Goal: Task Accomplishment & Management: Manage account settings

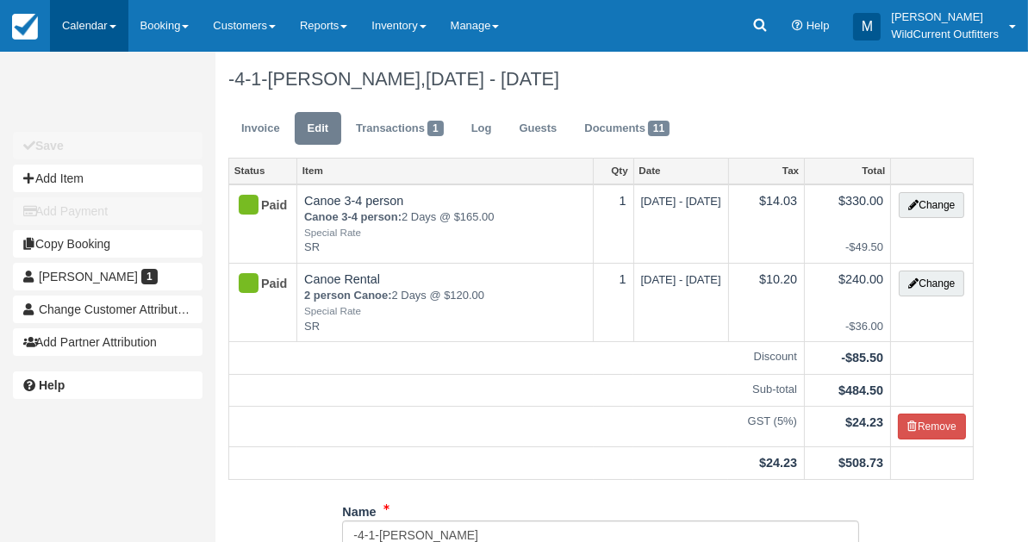
click at [75, 22] on link "Calendar" at bounding box center [89, 26] width 78 height 52
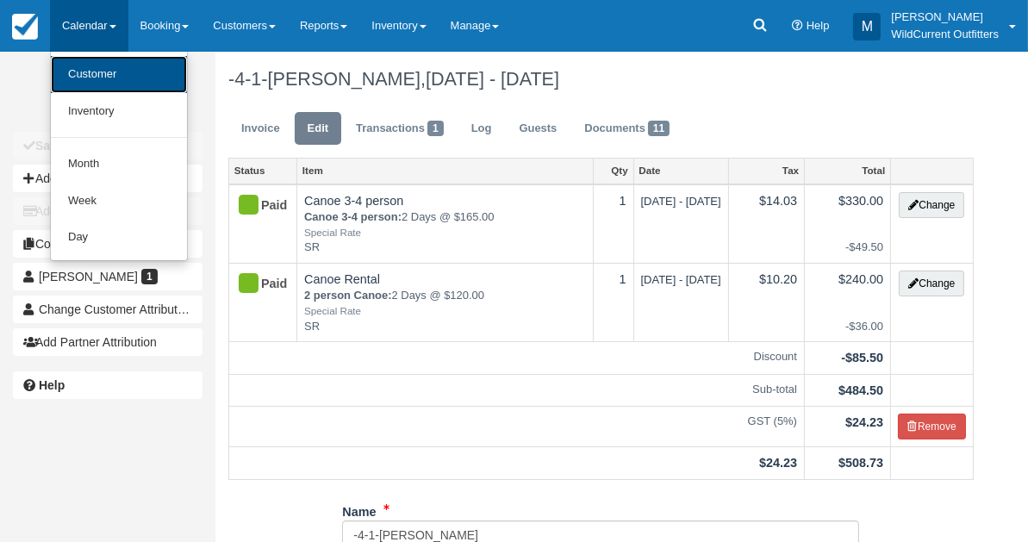
click at [89, 77] on link "Customer" at bounding box center [119, 74] width 136 height 37
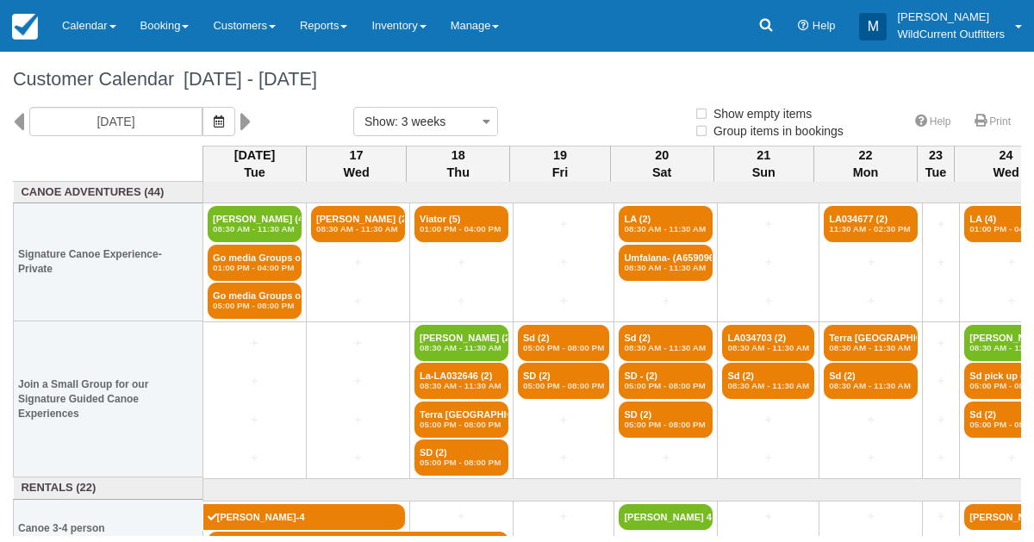
select select
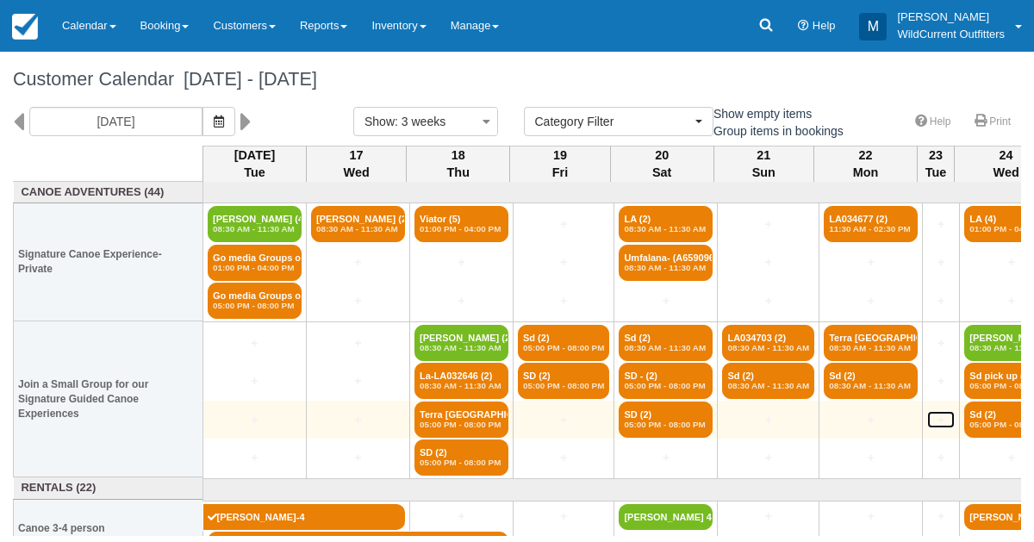
click at [937, 423] on link "+" at bounding box center [941, 420] width 28 height 18
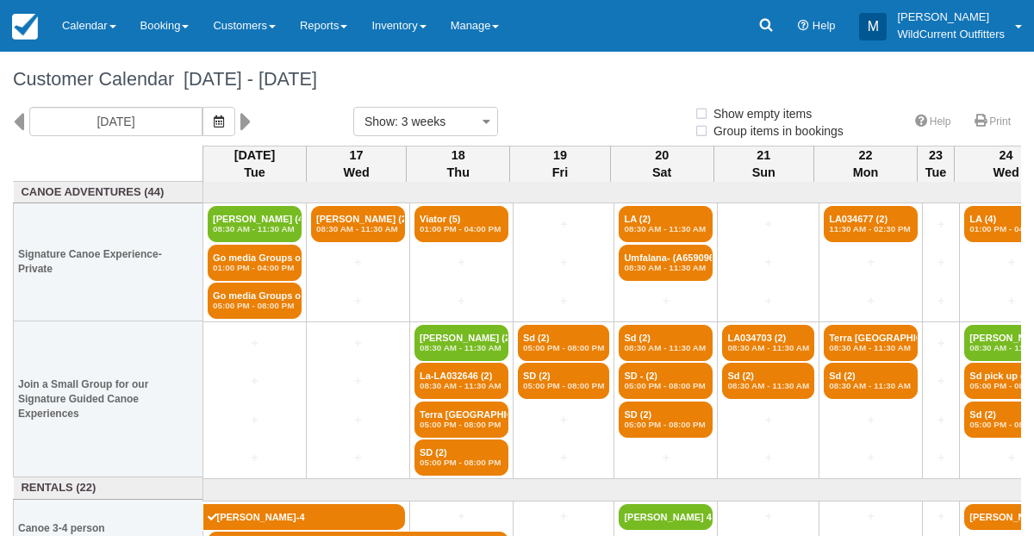
select select
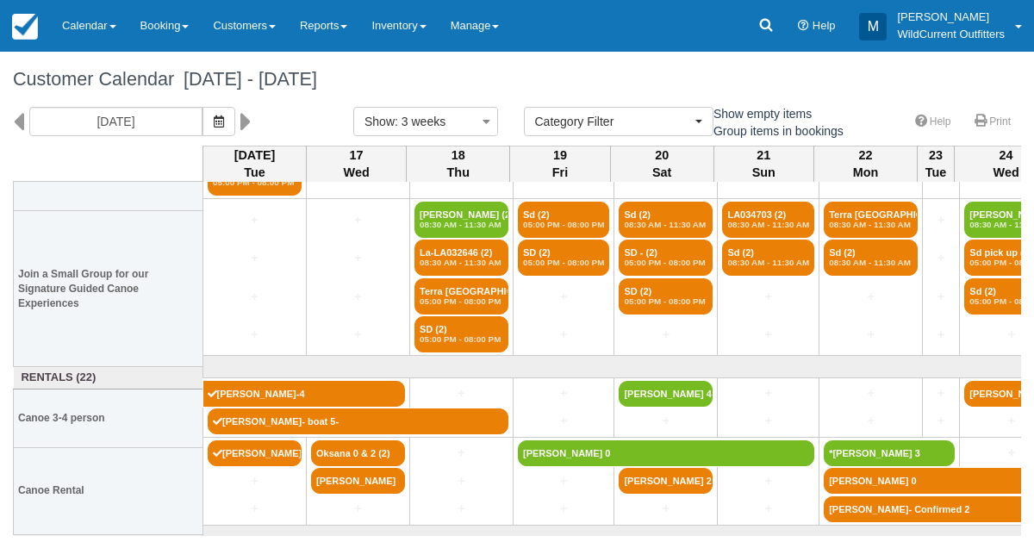
scroll to position [138, 0]
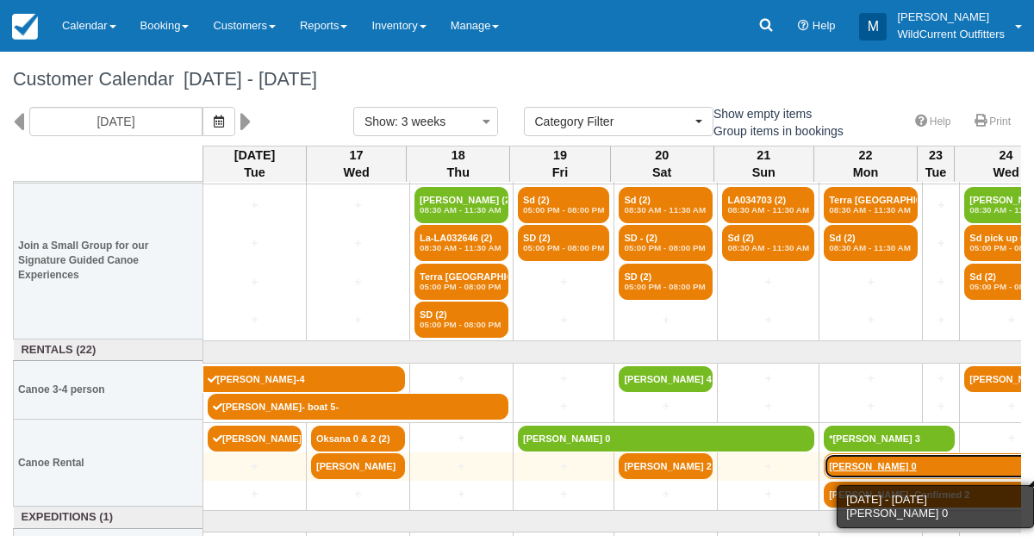
click at [858, 462] on link "[PERSON_NAME] 0" at bounding box center [1044, 466] width 441 height 26
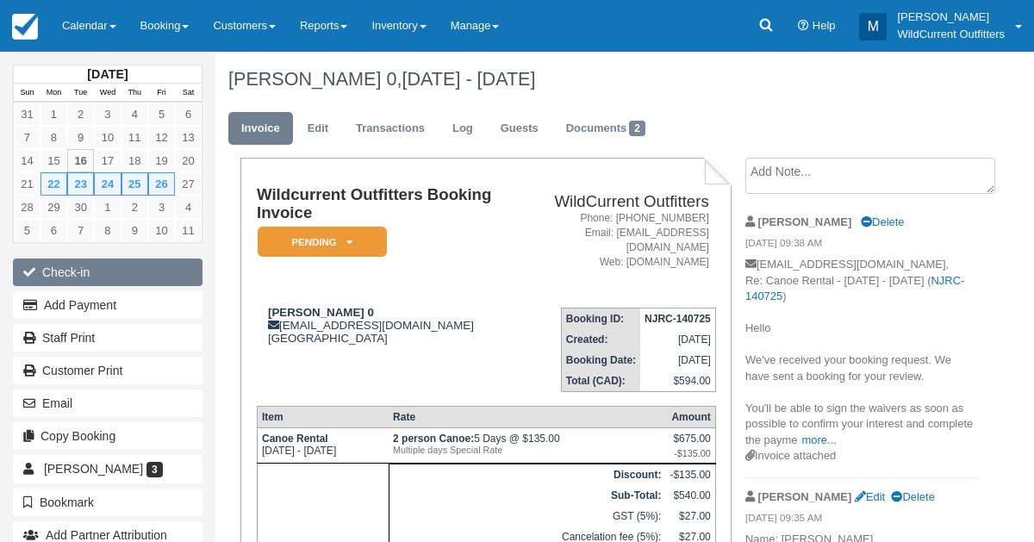
click at [94, 271] on button "Check-in" at bounding box center [108, 273] width 190 height 28
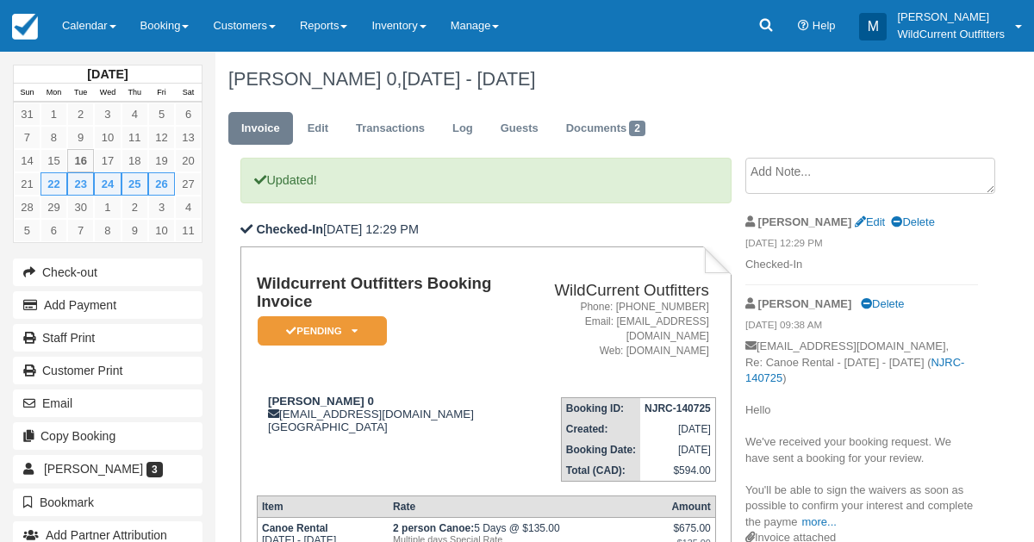
click at [850, 168] on textarea at bounding box center [870, 176] width 250 height 36
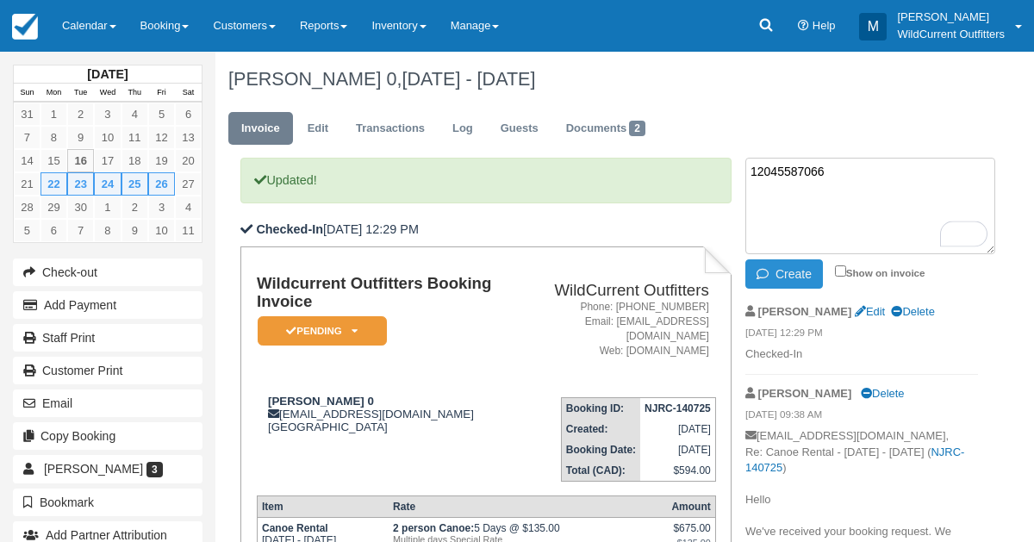
type textarea "12045587066"
click at [802, 275] on button "Create" at bounding box center [784, 273] width 78 height 29
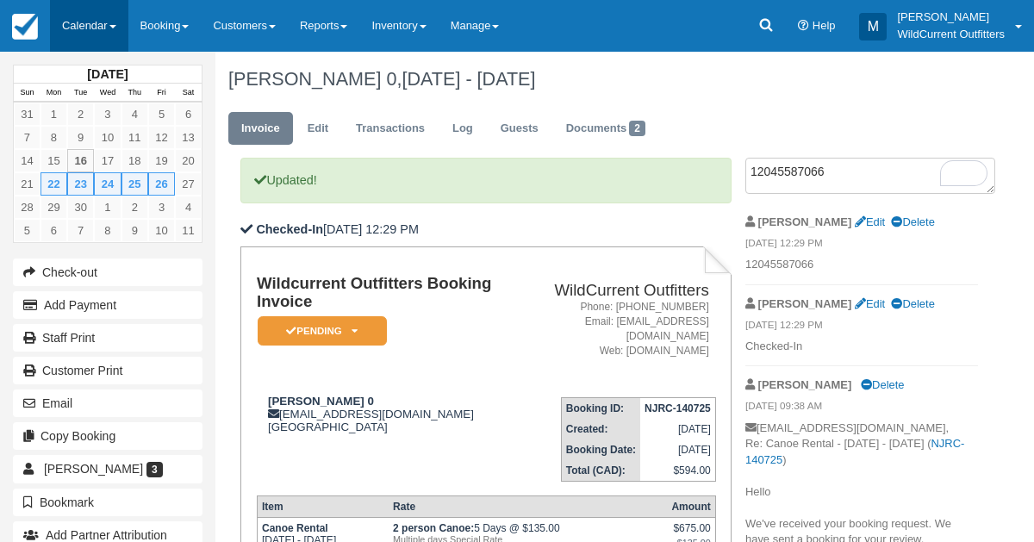
click at [69, 22] on link "Calendar" at bounding box center [89, 26] width 78 height 52
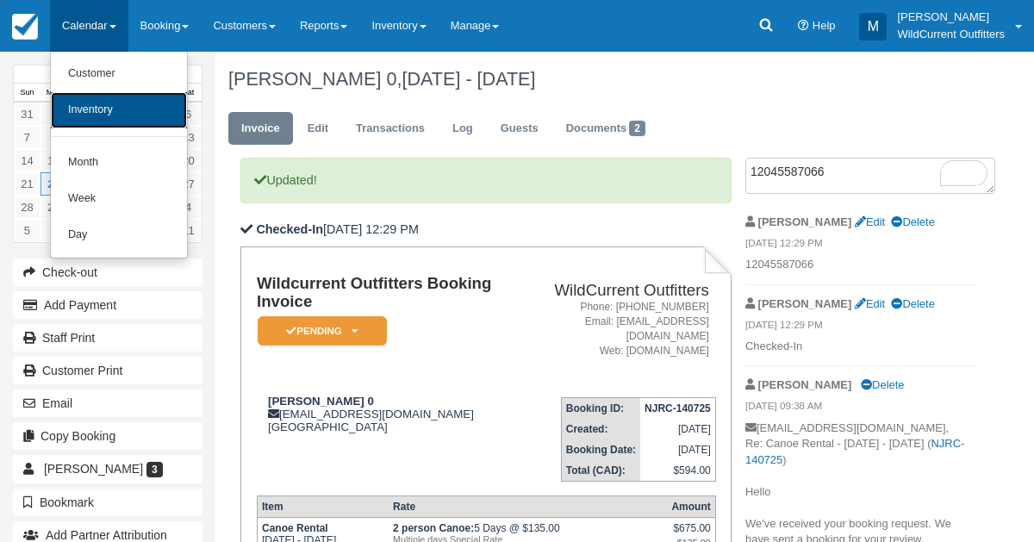
click at [95, 104] on link "Inventory" at bounding box center [119, 110] width 136 height 36
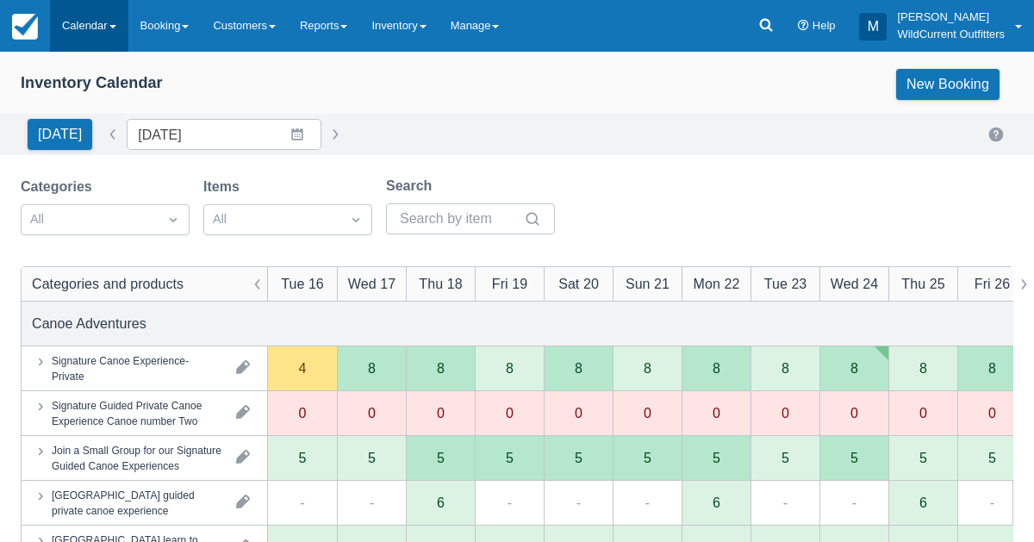
click at [74, 25] on link "Calendar" at bounding box center [89, 26] width 78 height 52
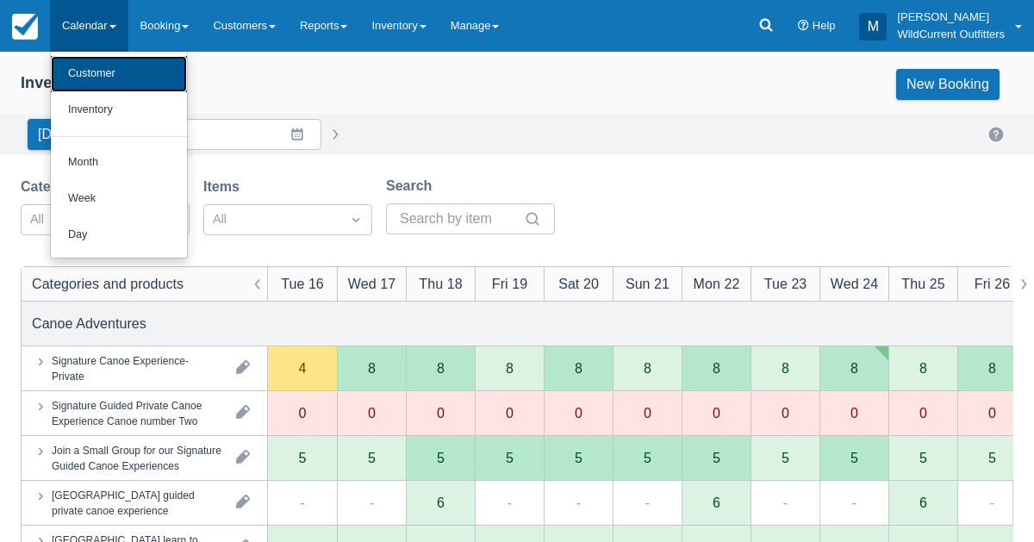
click at [84, 86] on link "Customer" at bounding box center [119, 74] width 136 height 36
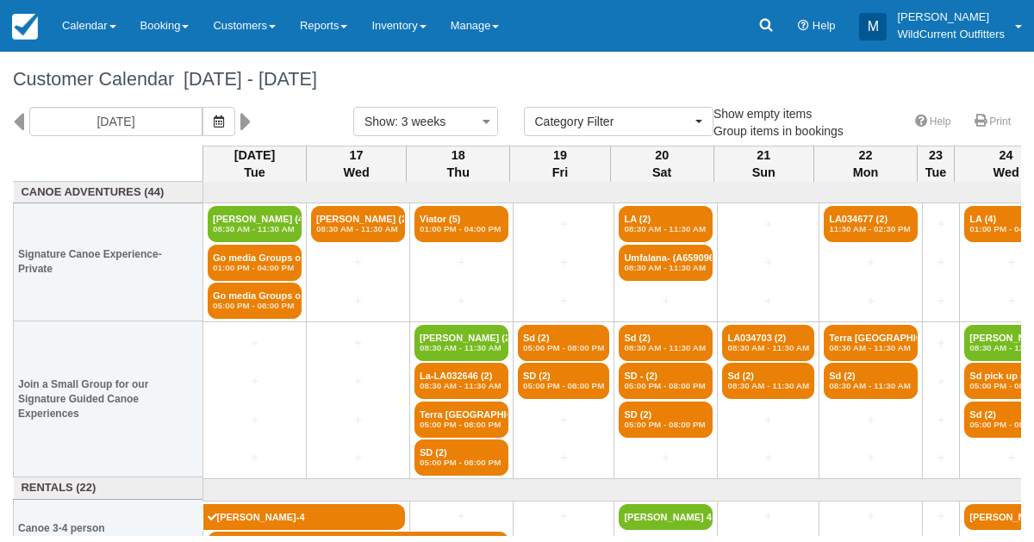
select select
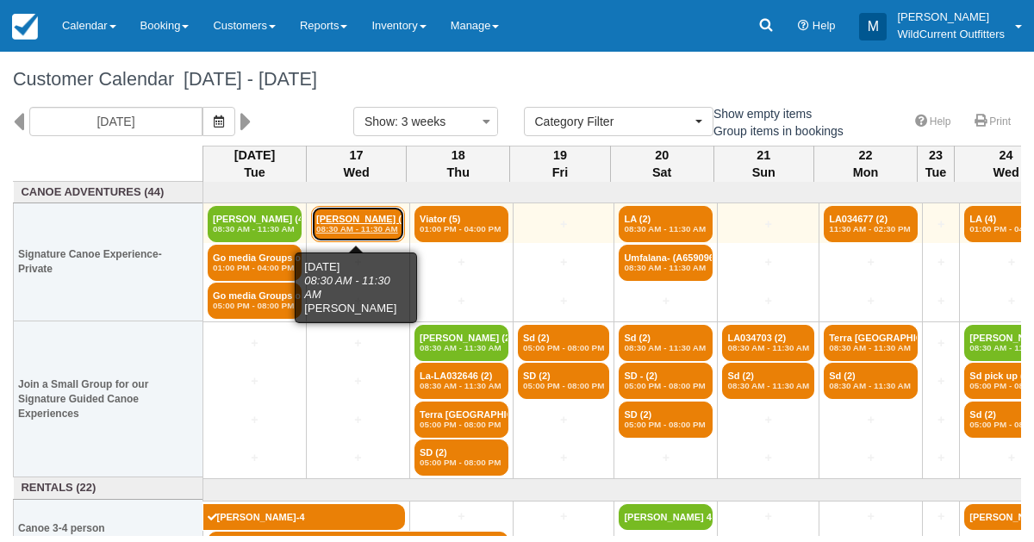
click at [353, 227] on em "08:30 AM - 11:30 AM" at bounding box center [358, 229] width 84 height 10
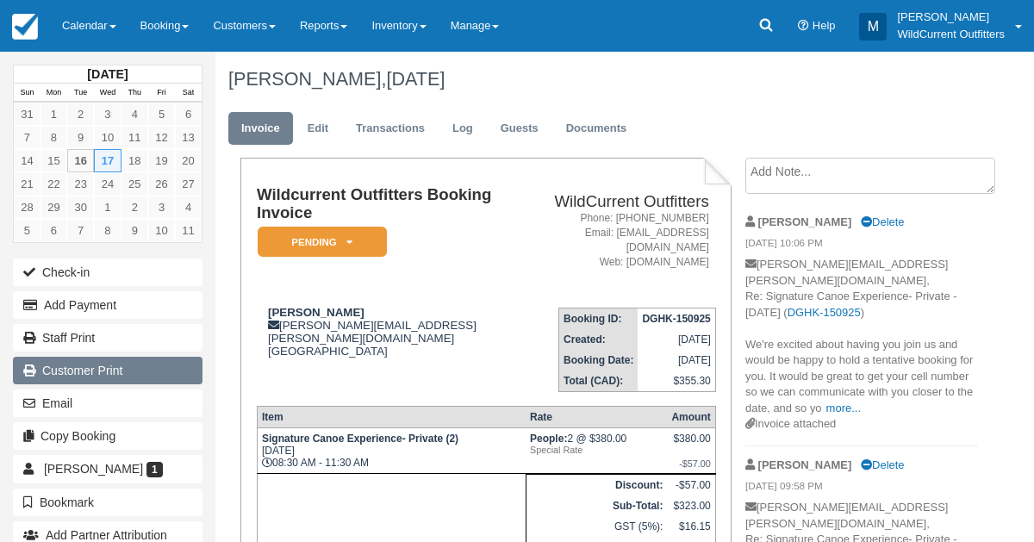
click at [78, 378] on link "Customer Print" at bounding box center [108, 371] width 190 height 28
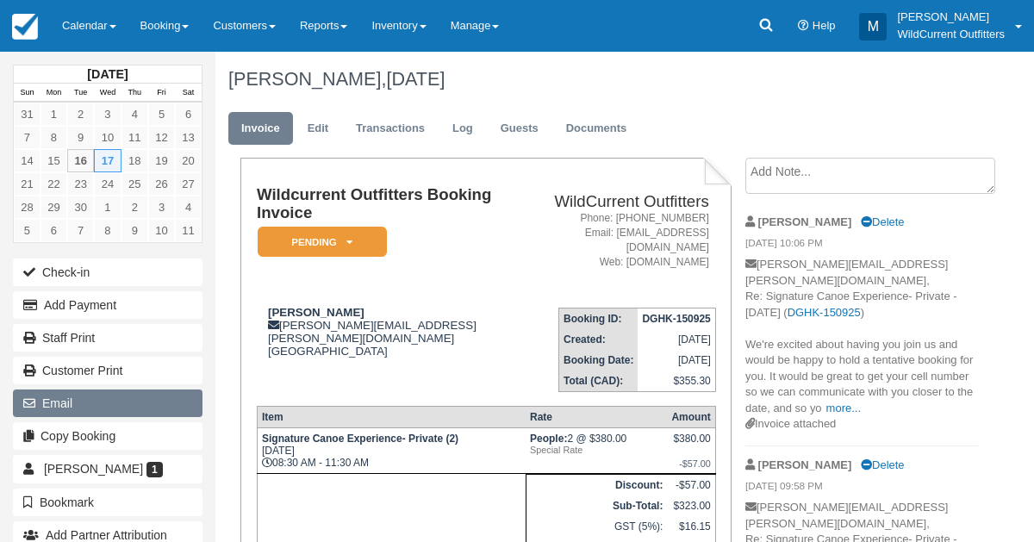
click at [78, 407] on button "Email" at bounding box center [108, 404] width 190 height 28
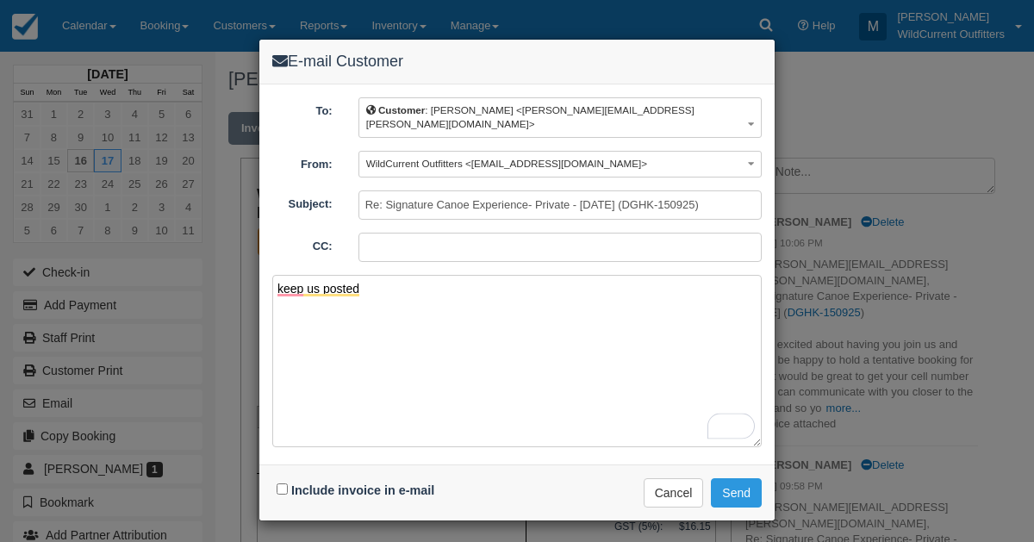
type textarea "keep us posted"
click at [280, 483] on input "Include invoice in e-mail" at bounding box center [282, 488] width 11 height 11
checkbox input "true"
click at [726, 478] on button "Send" at bounding box center [736, 492] width 51 height 29
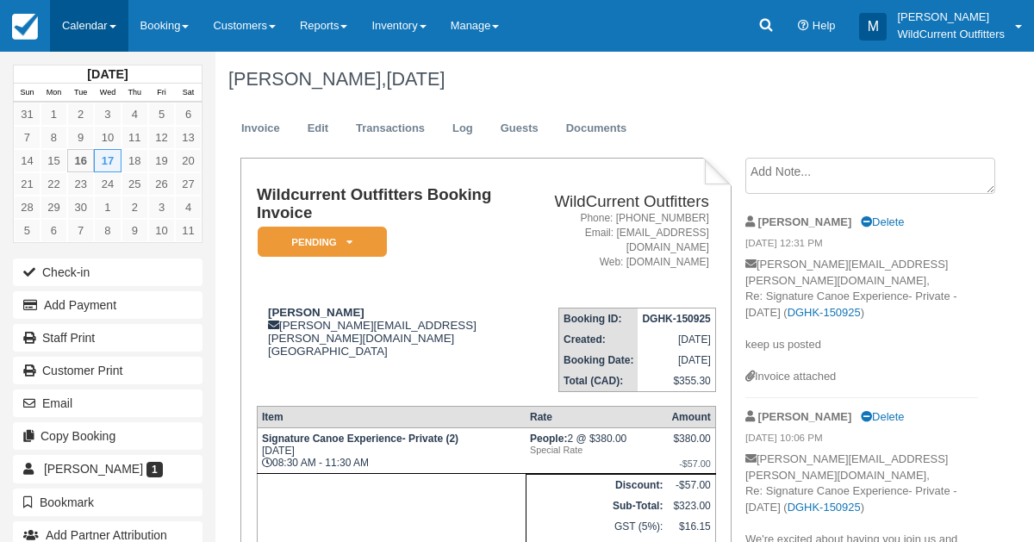
click at [82, 13] on link "Calendar" at bounding box center [89, 26] width 78 height 52
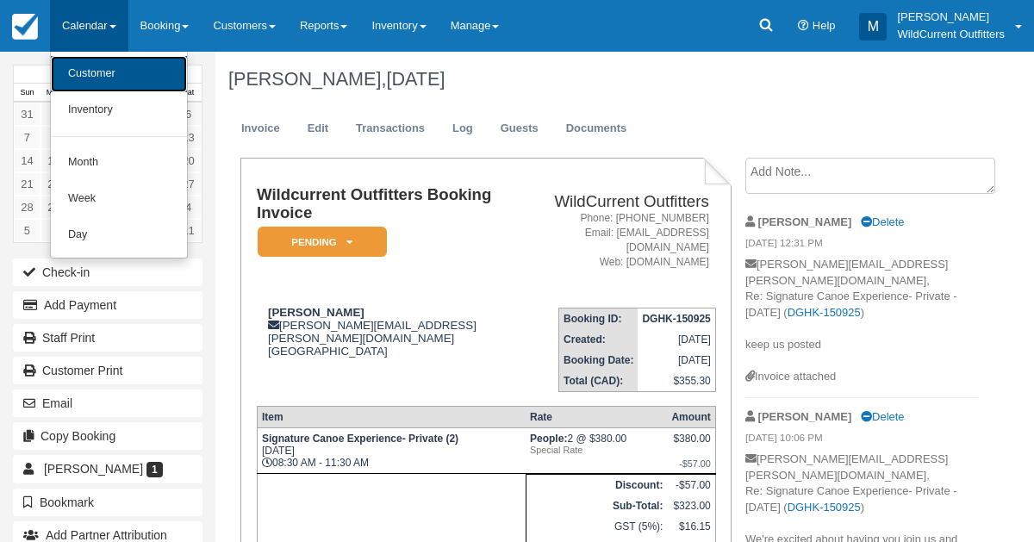
click at [86, 90] on link "Customer" at bounding box center [119, 74] width 136 height 36
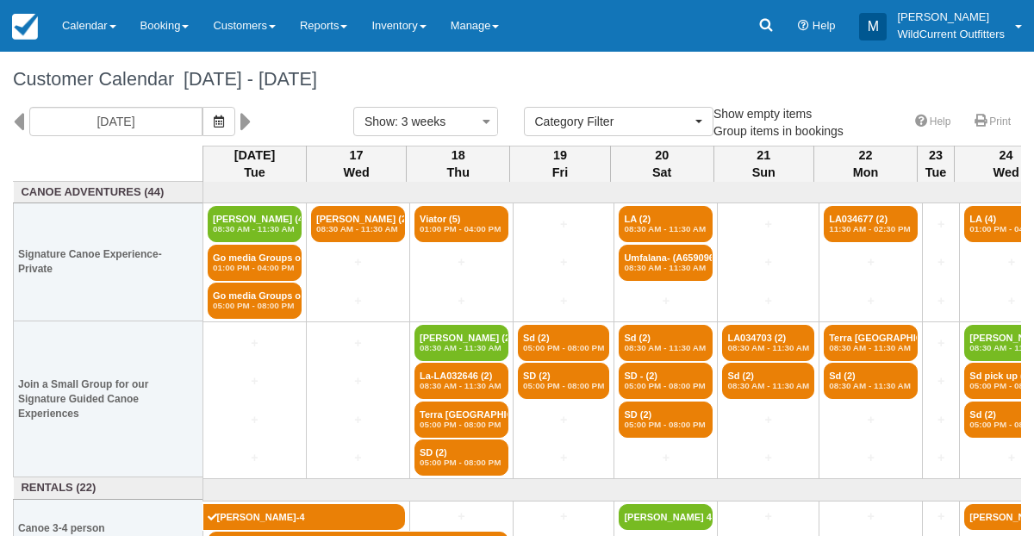
select select
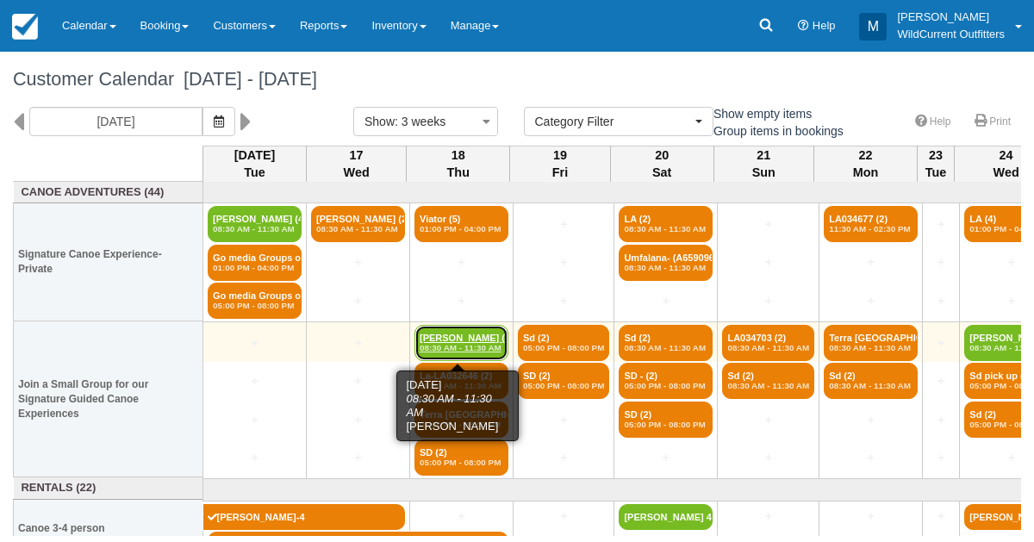
click at [468, 333] on link "[PERSON_NAME] (2) 08:30 AM - 11:30 AM" at bounding box center [462, 343] width 94 height 36
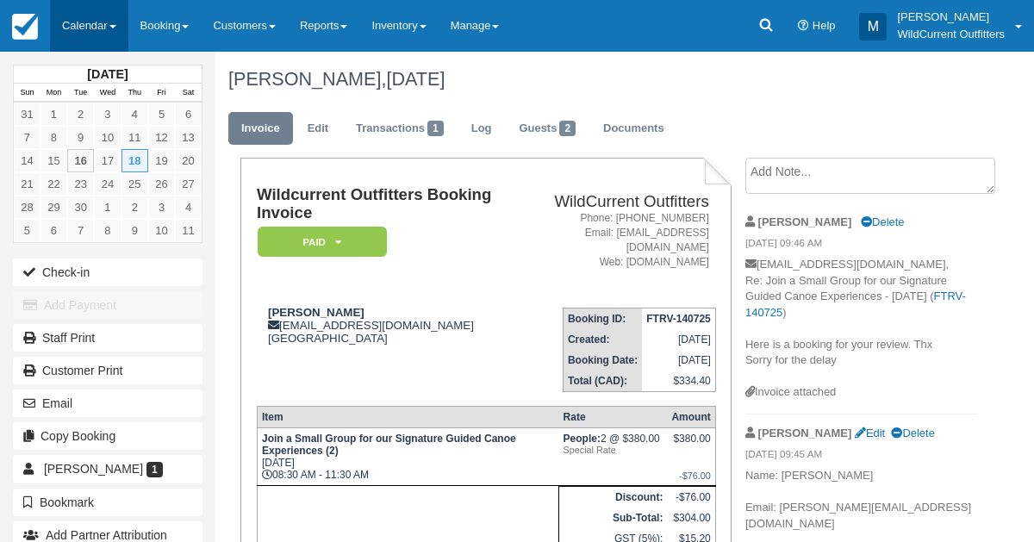
click at [75, 22] on link "Calendar" at bounding box center [89, 26] width 78 height 52
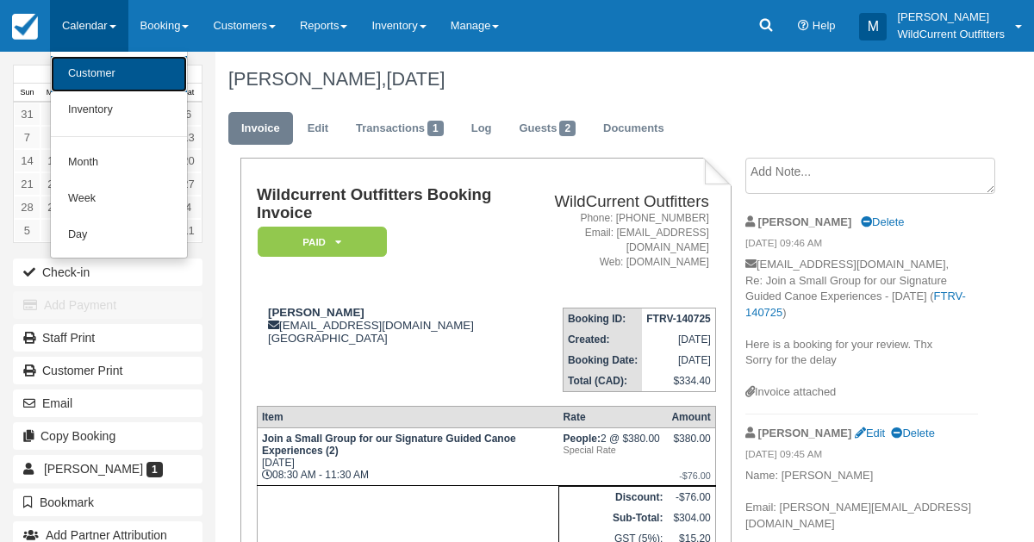
click at [101, 82] on link "Customer" at bounding box center [119, 74] width 136 height 36
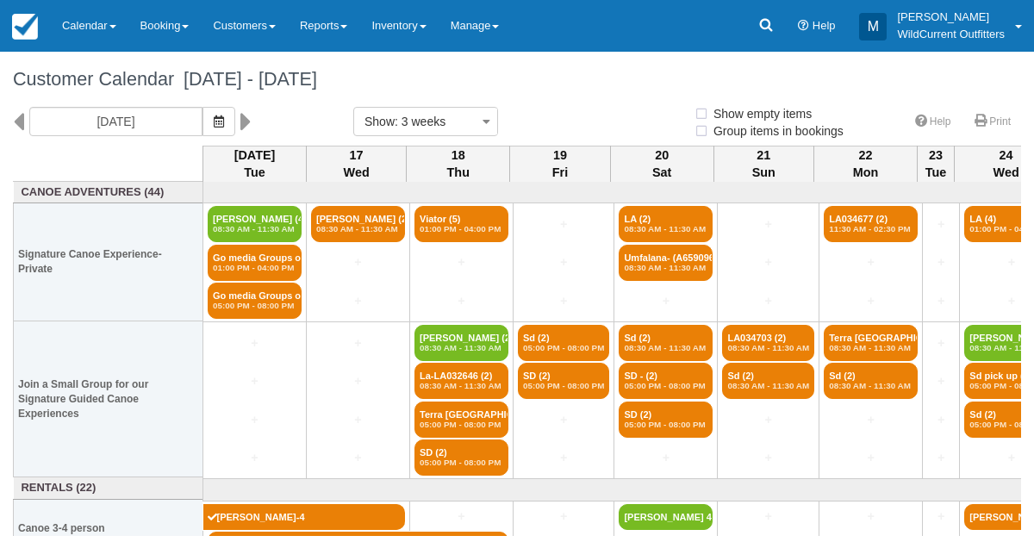
select select
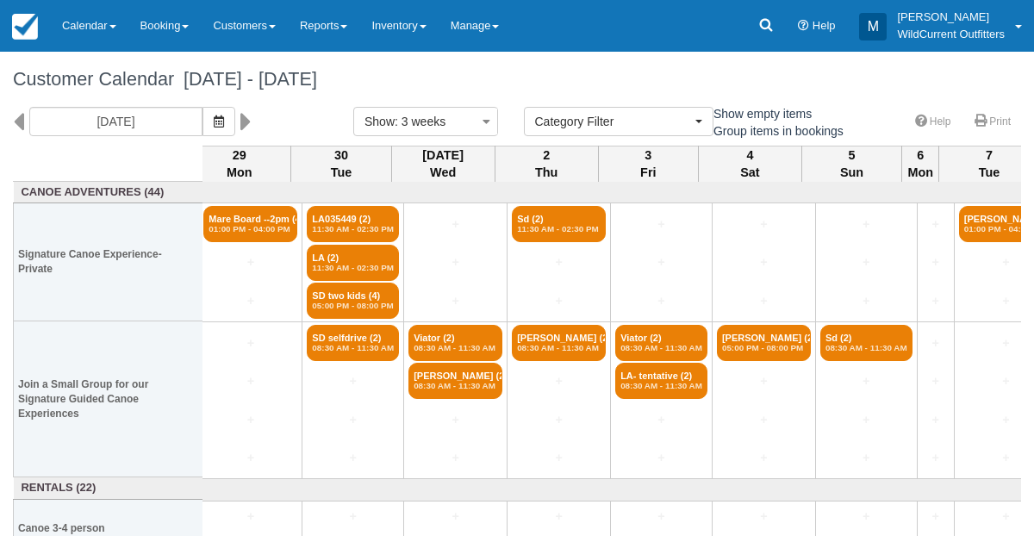
scroll to position [0, 1295]
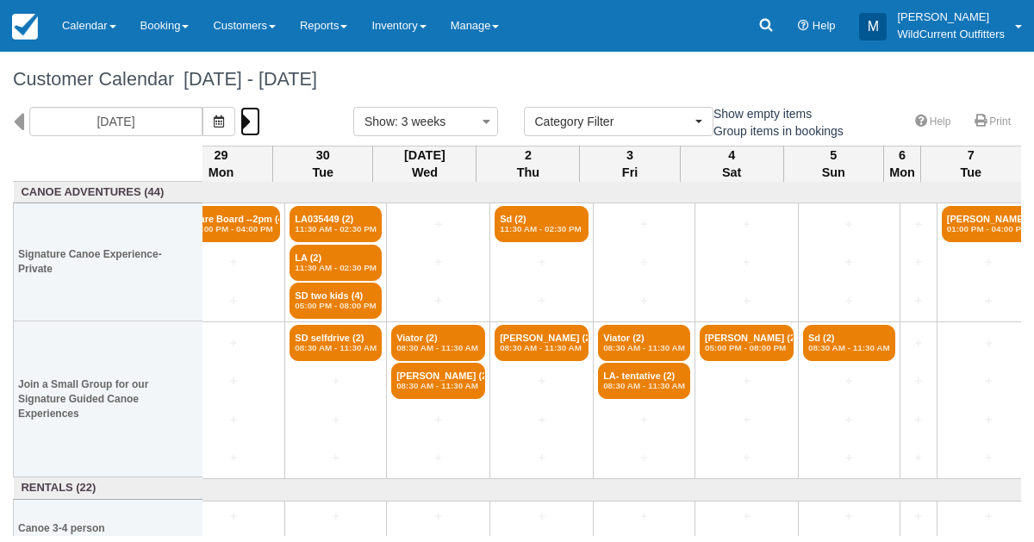
click at [252, 116] on icon at bounding box center [245, 121] width 11 height 29
type input "[DATE]"
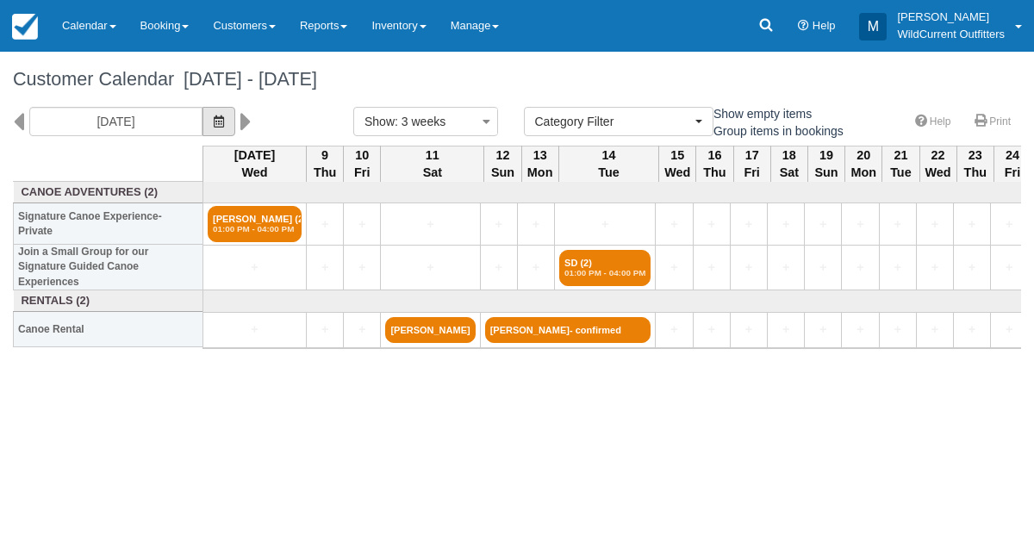
click at [224, 117] on icon "button" at bounding box center [219, 121] width 10 height 12
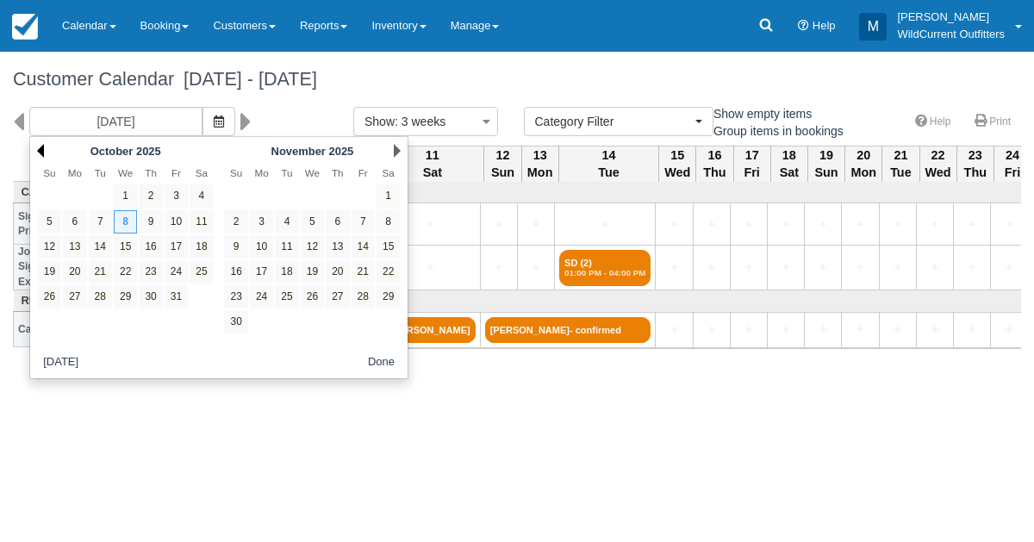
click at [40, 146] on link "Prev" at bounding box center [40, 151] width 7 height 14
